Goal: Use online tool/utility: Utilize a website feature to perform a specific function

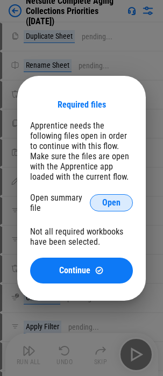
click at [107, 198] on span "Open" at bounding box center [111, 202] width 18 height 9
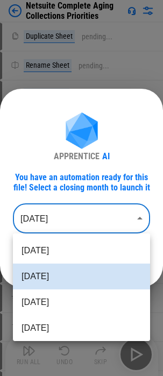
click at [109, 218] on body "Netsuite Complete Aging Collections Priorities Duplicate Sheet pending... Renam…" at bounding box center [81, 188] width 163 height 376
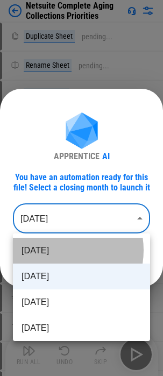
click at [54, 250] on li "[DATE]" at bounding box center [81, 251] width 137 height 26
type input "********"
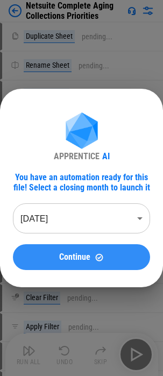
click at [101, 258] on img at bounding box center [99, 257] width 9 height 9
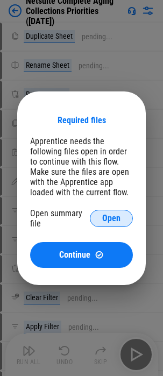
click at [104, 216] on span "Open" at bounding box center [111, 218] width 18 height 9
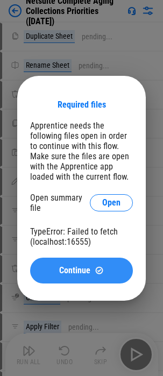
click at [87, 267] on span "Continue" at bounding box center [74, 270] width 31 height 9
click at [84, 269] on span "Continue" at bounding box center [74, 270] width 31 height 9
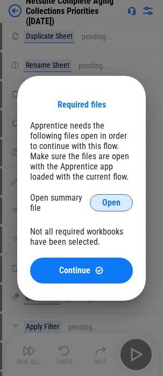
click at [111, 201] on span "Open" at bounding box center [111, 202] width 18 height 9
click at [109, 204] on span "Open" at bounding box center [111, 202] width 18 height 9
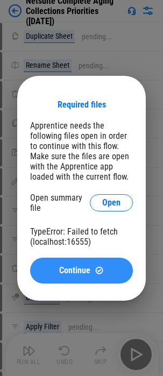
click at [76, 273] on span "Continue" at bounding box center [74, 270] width 31 height 9
click at [80, 270] on span "Continue" at bounding box center [74, 270] width 31 height 9
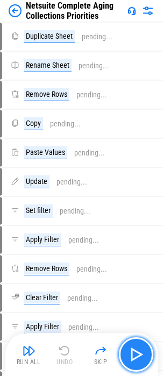
click at [138, 354] on img "button" at bounding box center [135, 354] width 17 height 17
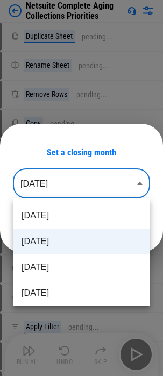
click at [133, 179] on body "Netsuite Complete Aging Collections Priorities Duplicate Sheet pending... Renam…" at bounding box center [81, 188] width 163 height 376
click at [65, 215] on li "[DATE]" at bounding box center [81, 216] width 137 height 26
type input "********"
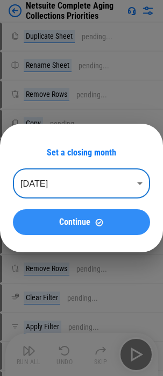
click at [95, 220] on img at bounding box center [99, 222] width 9 height 9
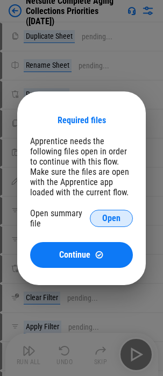
click at [110, 217] on span "Open" at bounding box center [111, 218] width 18 height 9
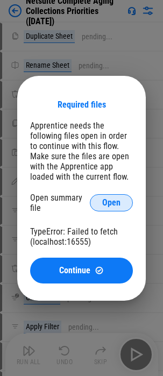
click at [115, 204] on span "Open" at bounding box center [111, 202] width 18 height 9
click at [110, 201] on span "Open" at bounding box center [111, 202] width 18 height 9
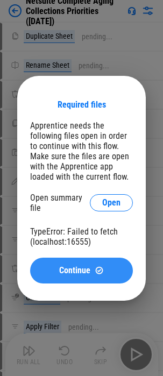
click at [87, 266] on span "Continue" at bounding box center [74, 270] width 31 height 9
click at [71, 272] on span "Continue" at bounding box center [74, 270] width 31 height 9
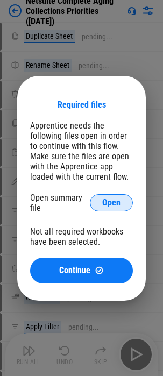
click at [118, 203] on span "Open" at bounding box center [111, 202] width 18 height 9
